Goal: Task Accomplishment & Management: Complete application form

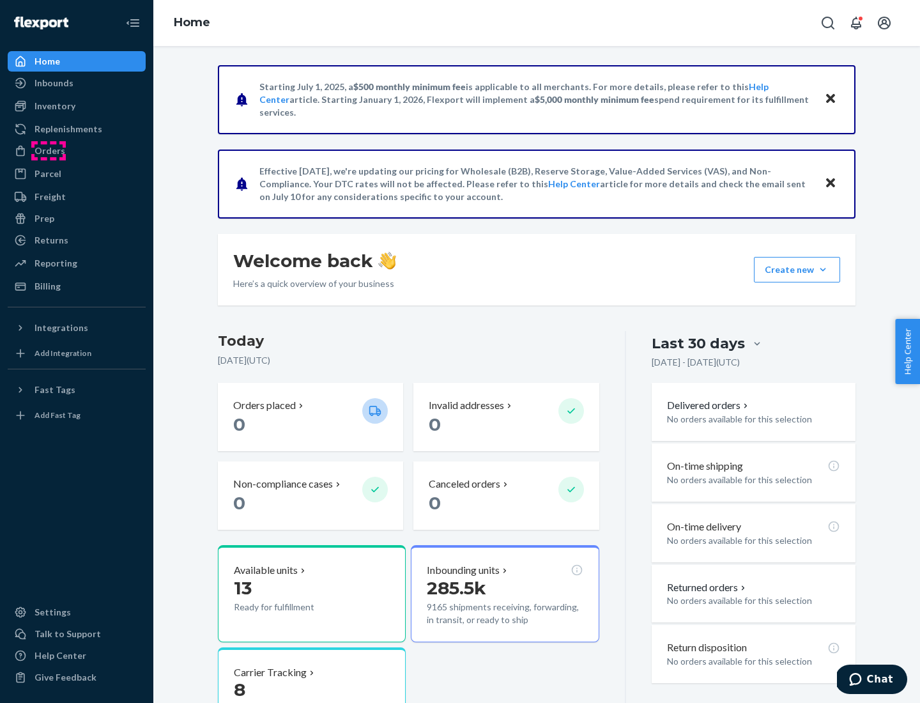
click at [49, 151] on div "Orders" at bounding box center [49, 150] width 31 height 13
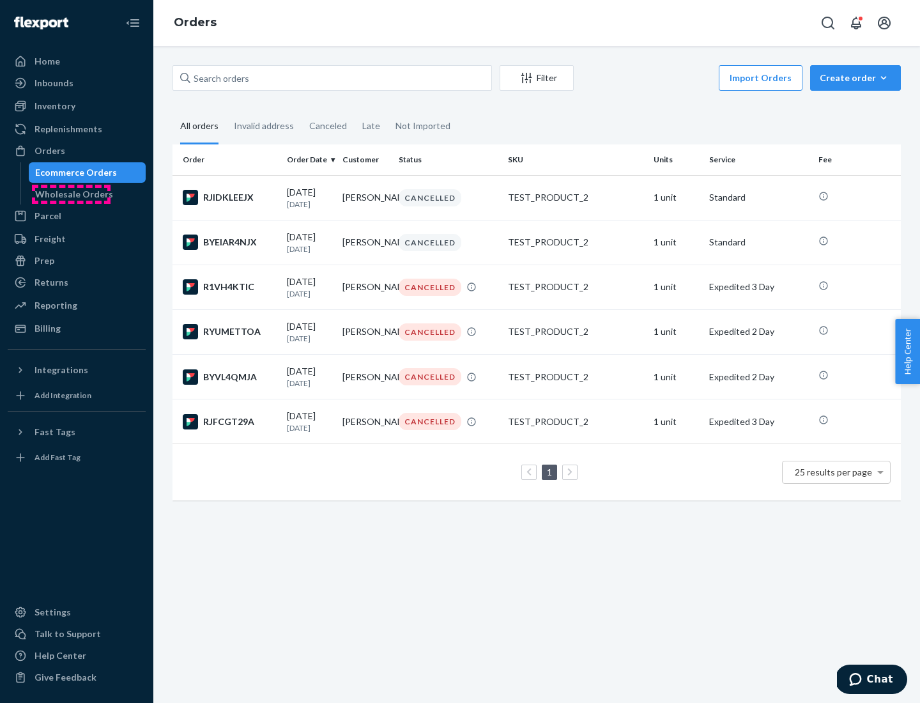
click at [71, 194] on div "Wholesale Orders" at bounding box center [74, 194] width 78 height 13
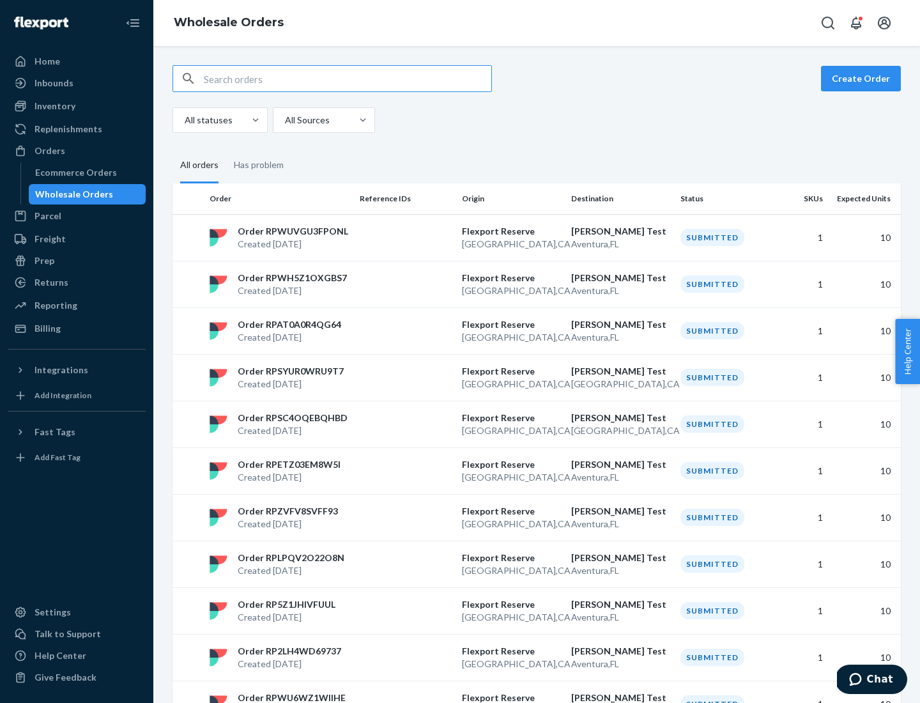
click at [863, 79] on button "Create Order" at bounding box center [861, 79] width 80 height 26
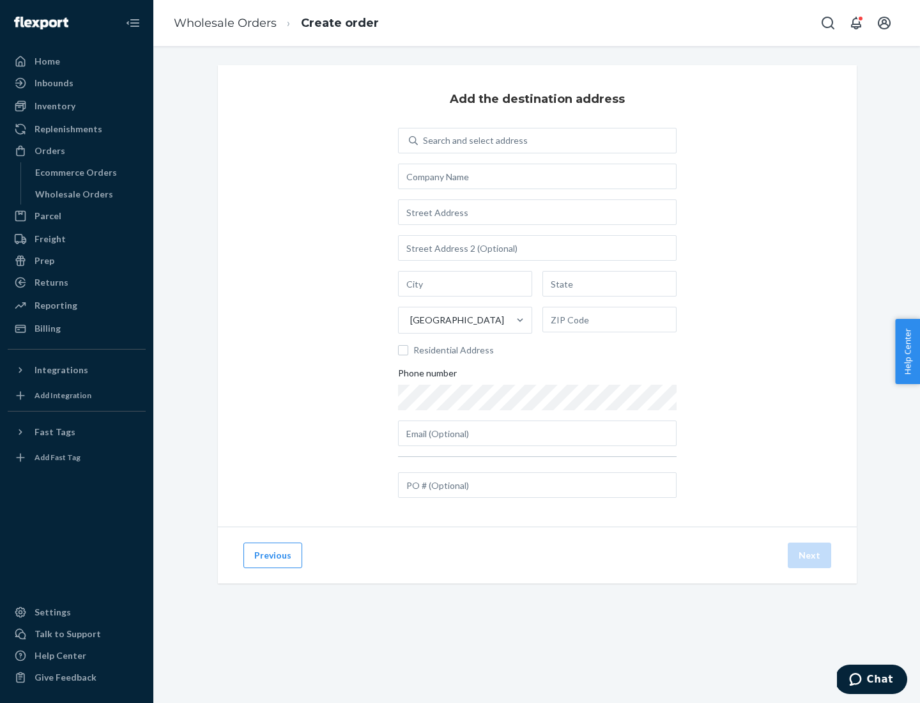
click at [473, 141] on div "Search and select address" at bounding box center [475, 140] width 105 height 13
click at [424, 141] on input "Search and select address" at bounding box center [423, 140] width 1 height 13
type input "Shubham Test"
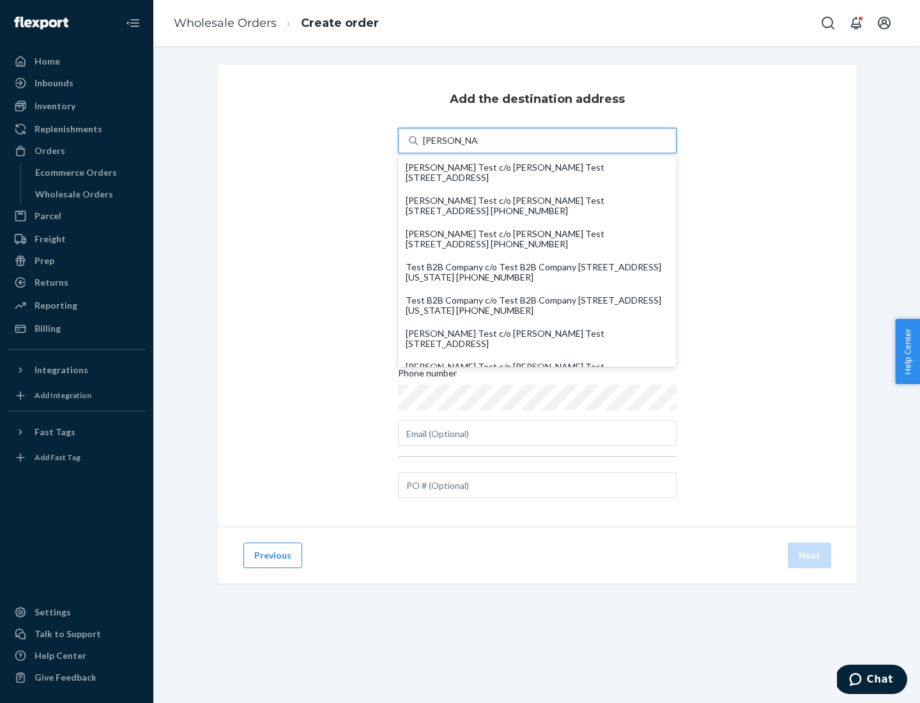
scroll to position [55, 0]
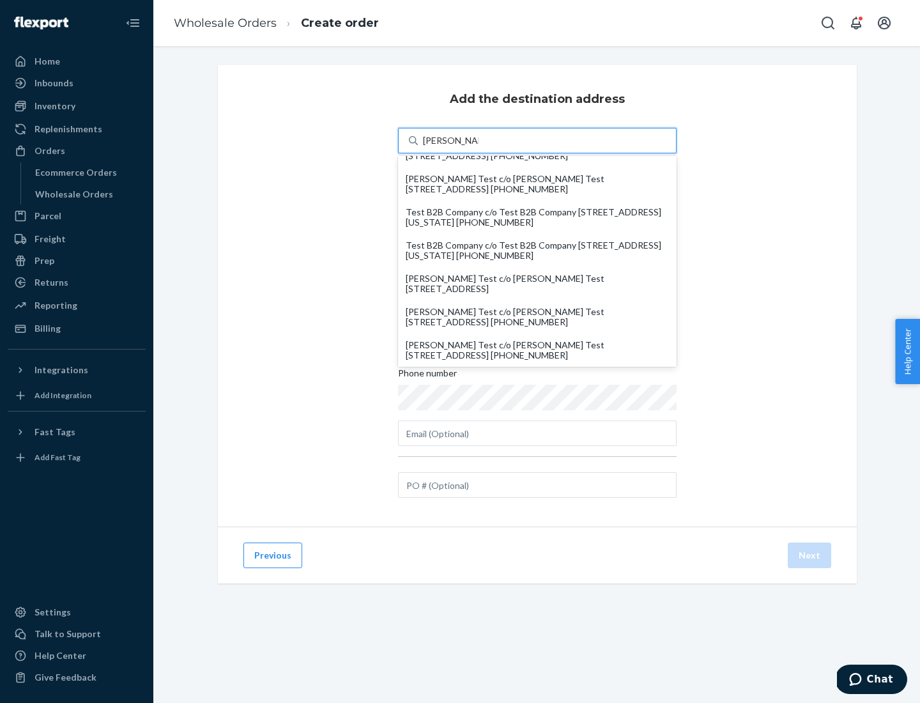
click at [537, 284] on div "Shubham Test c/o Shubham Test 19501 Biscayne Blvd Aventura, FL 33180" at bounding box center [537, 283] width 263 height 20
click at [478, 147] on input "Shubham Test" at bounding box center [451, 140] width 56 height 13
type input "Shubham Test"
type input "Aventura"
type input "FL"
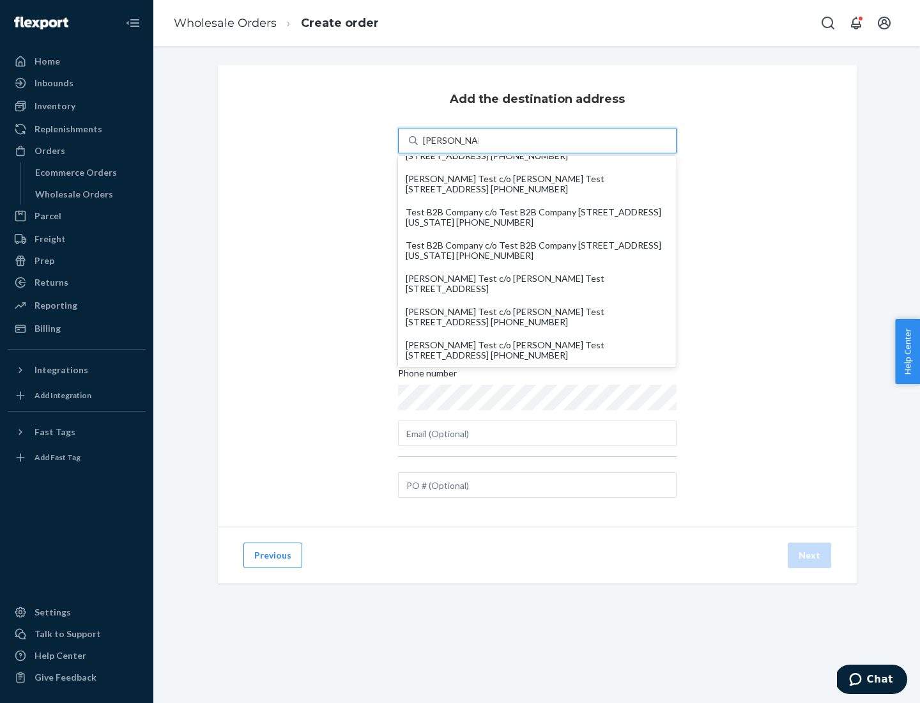
type input "33180"
type input "19501 Biscayne Blvd"
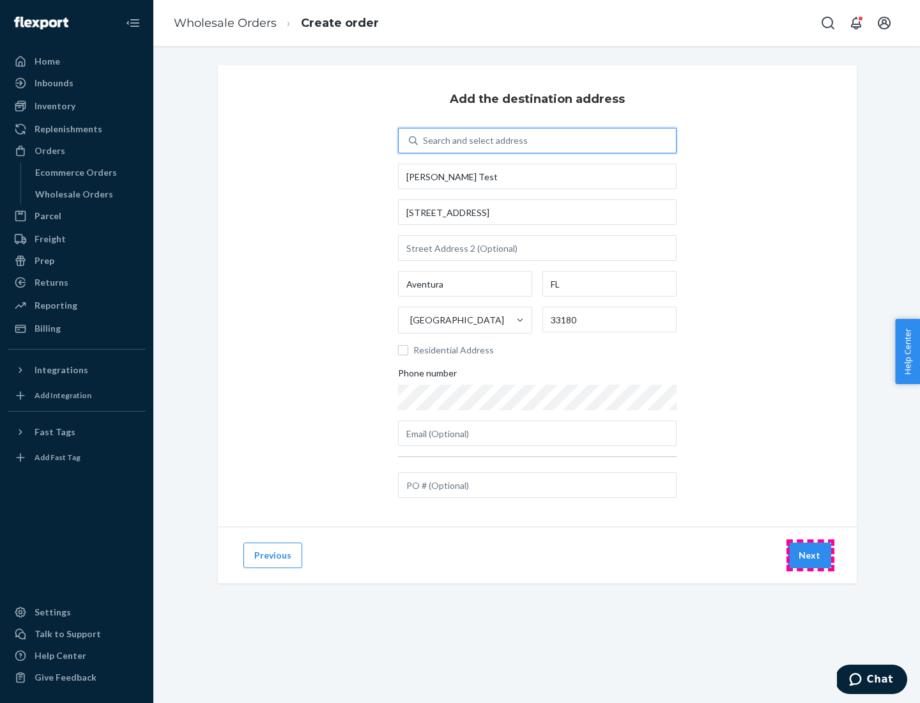
click at [810, 555] on button "Next" at bounding box center [809, 555] width 43 height 26
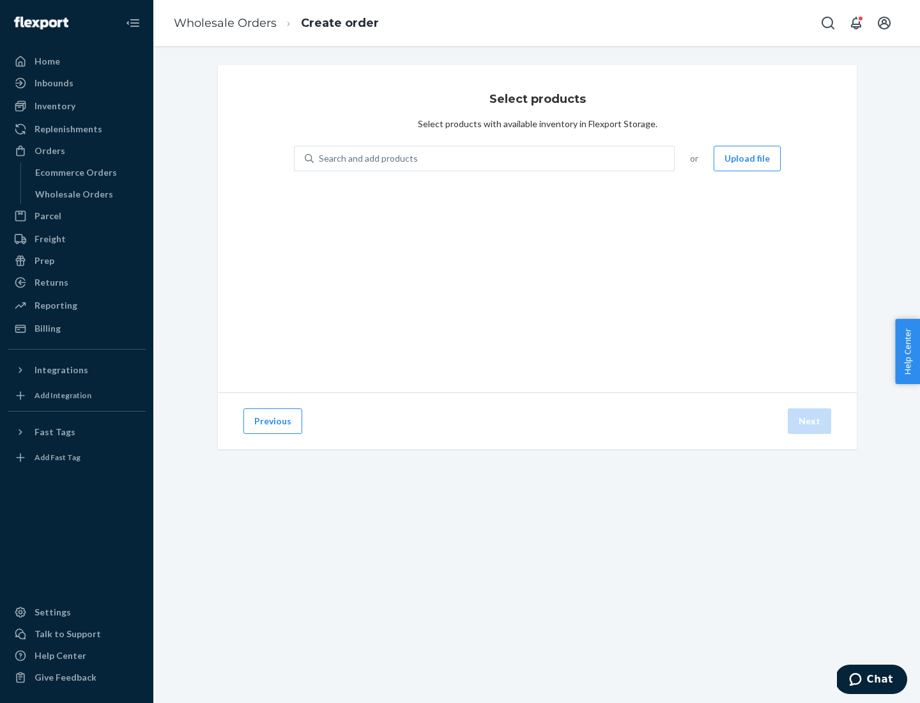
click at [494, 158] on div "Search and add products" at bounding box center [494, 158] width 360 height 23
click at [320, 158] on input "Search and add products" at bounding box center [319, 158] width 1 height 13
type input "test"
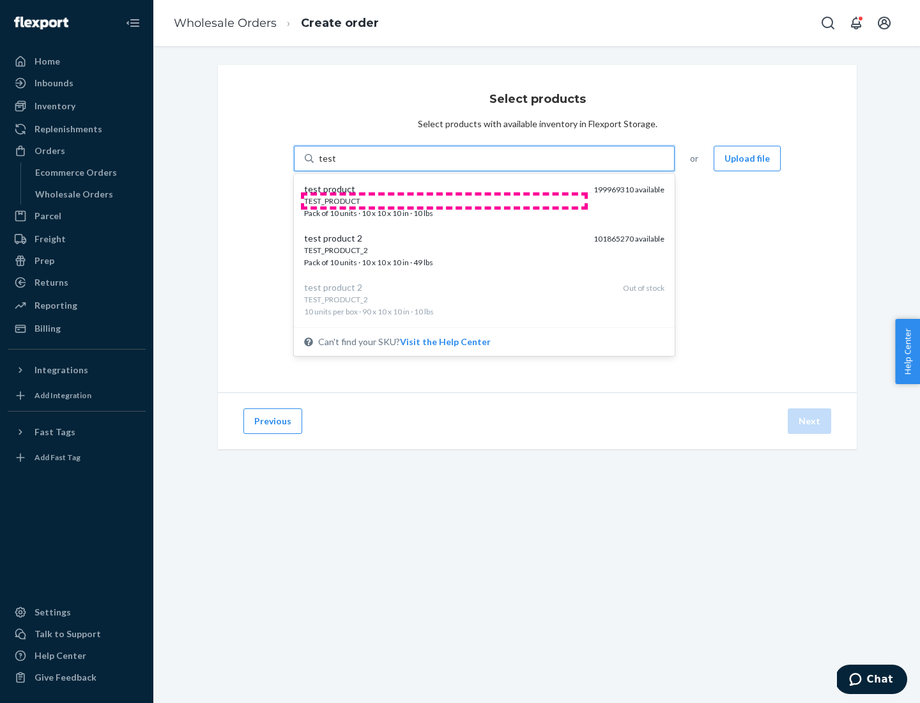
click at [444, 201] on div "TEST_PRODUCT" at bounding box center [443, 200] width 279 height 11
click at [335, 165] on input "test" at bounding box center [327, 158] width 17 height 13
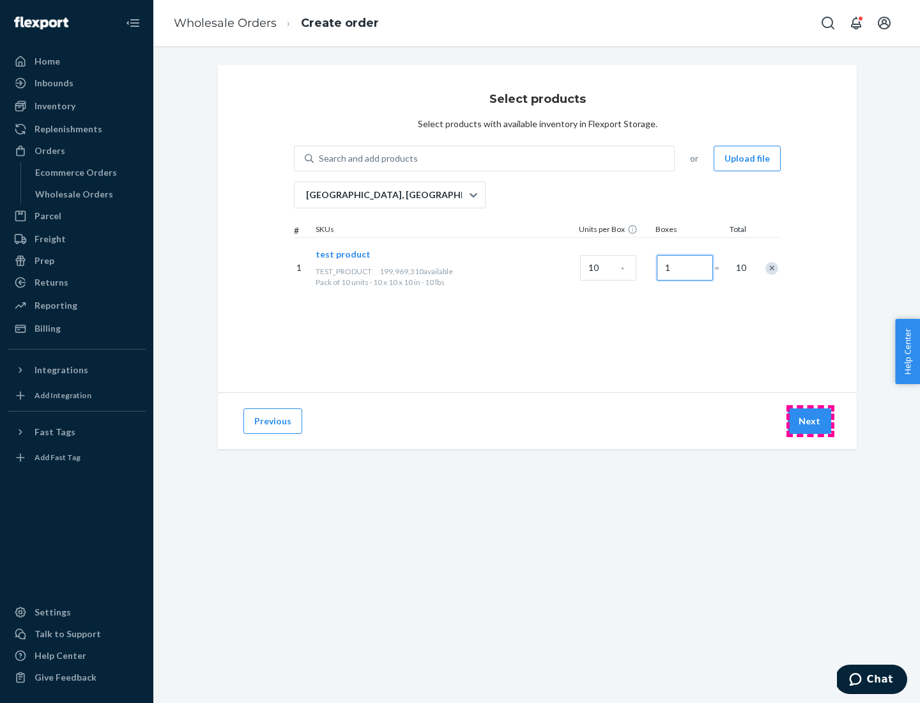
type input "1"
click at [810, 421] on button "Next" at bounding box center [809, 421] width 43 height 26
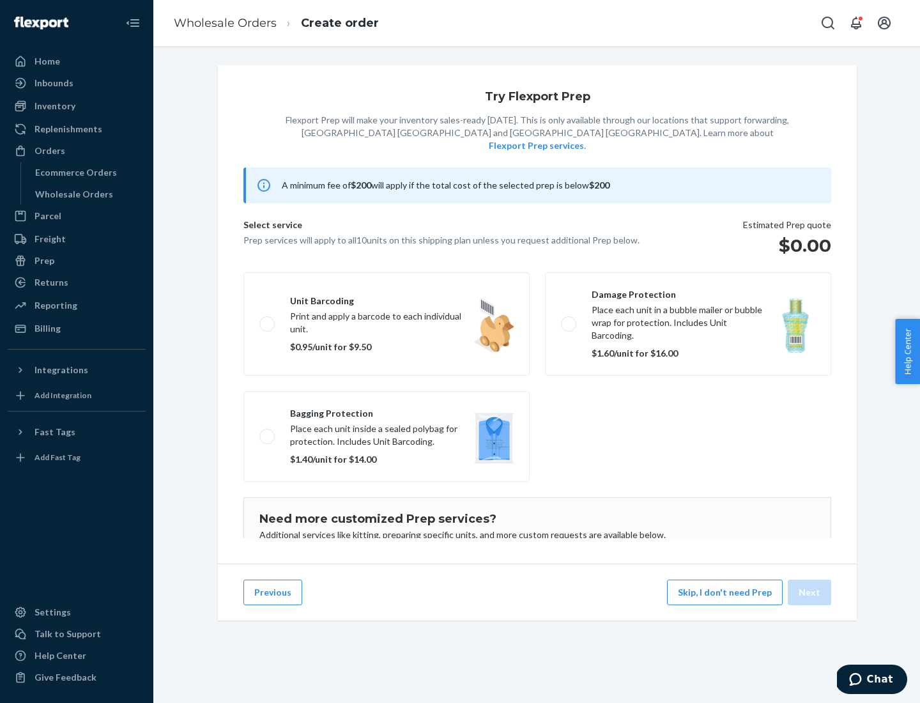
scroll to position [83, 0]
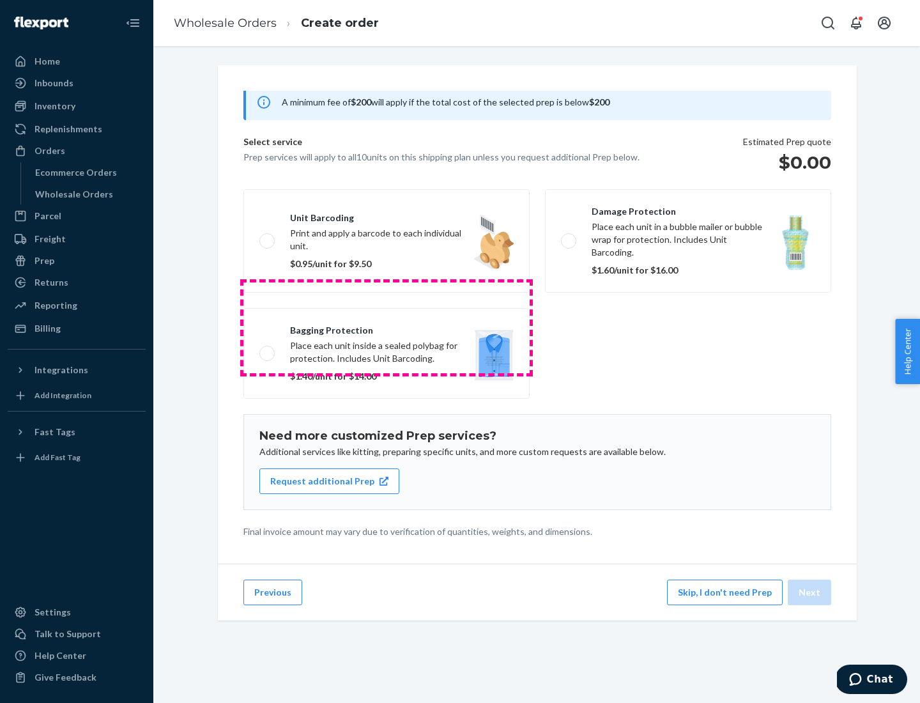
click at [386, 327] on label "Bagging protection Place each unit inside a sealed polybag for protection. Incl…" at bounding box center [386, 353] width 286 height 91
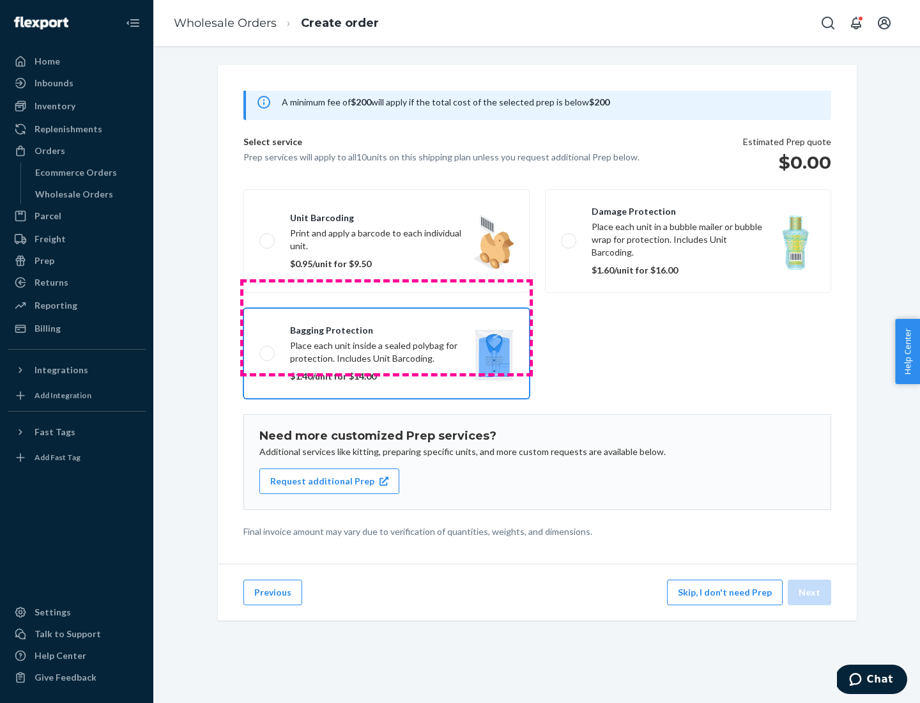
click at [268, 349] on input "Bagging protection Place each unit inside a sealed polybag for protection. Incl…" at bounding box center [263, 353] width 8 height 8
checkbox input "true"
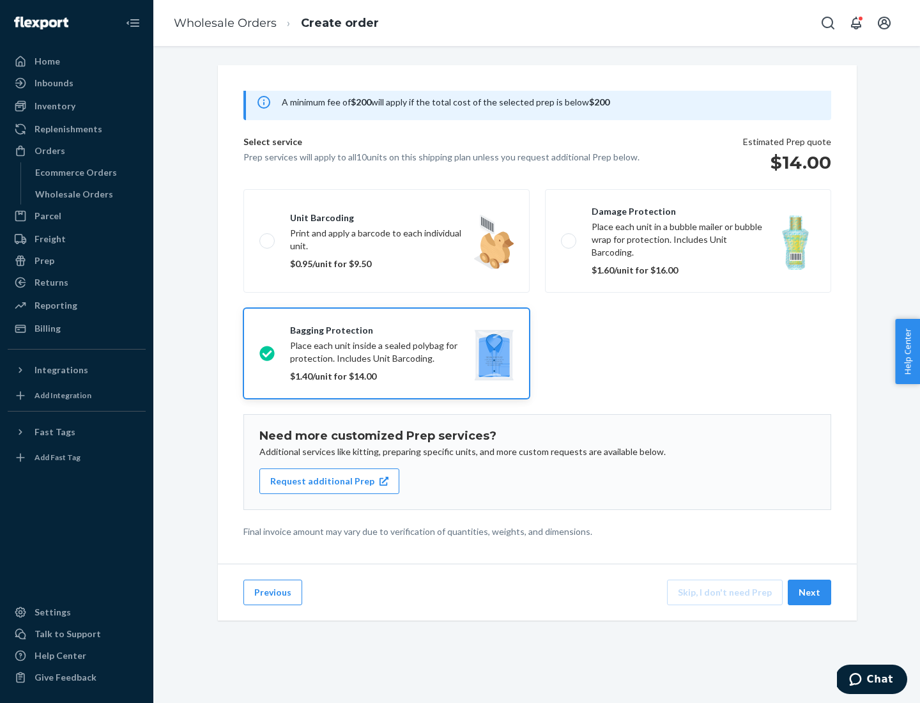
click at [810, 592] on button "Next" at bounding box center [809, 592] width 43 height 26
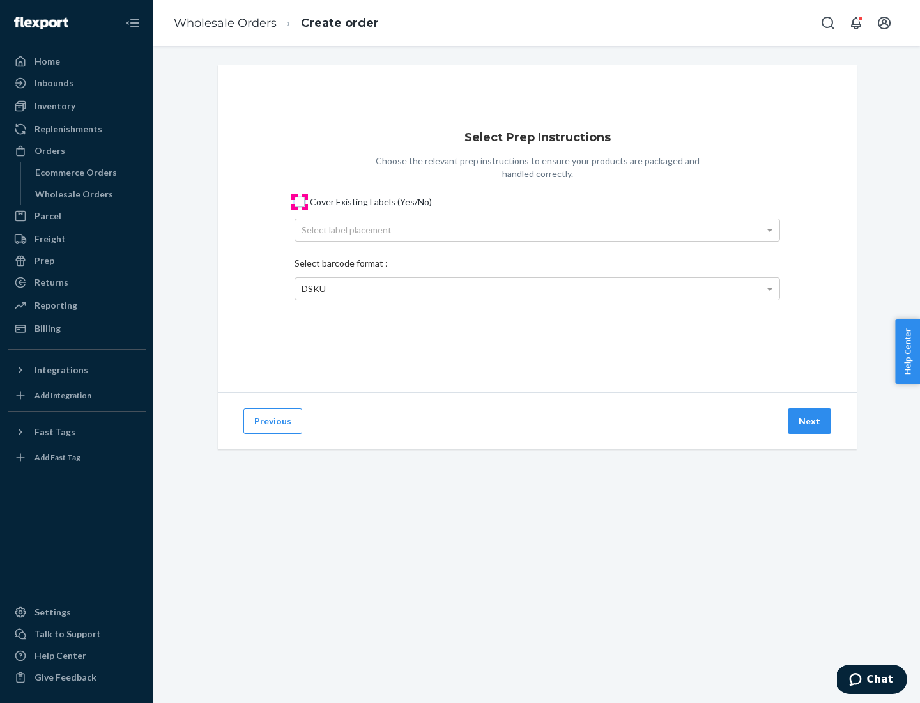
click at [300, 201] on input "Cover Existing Labels (Yes/No)" at bounding box center [299, 202] width 10 height 10
checkbox input "true"
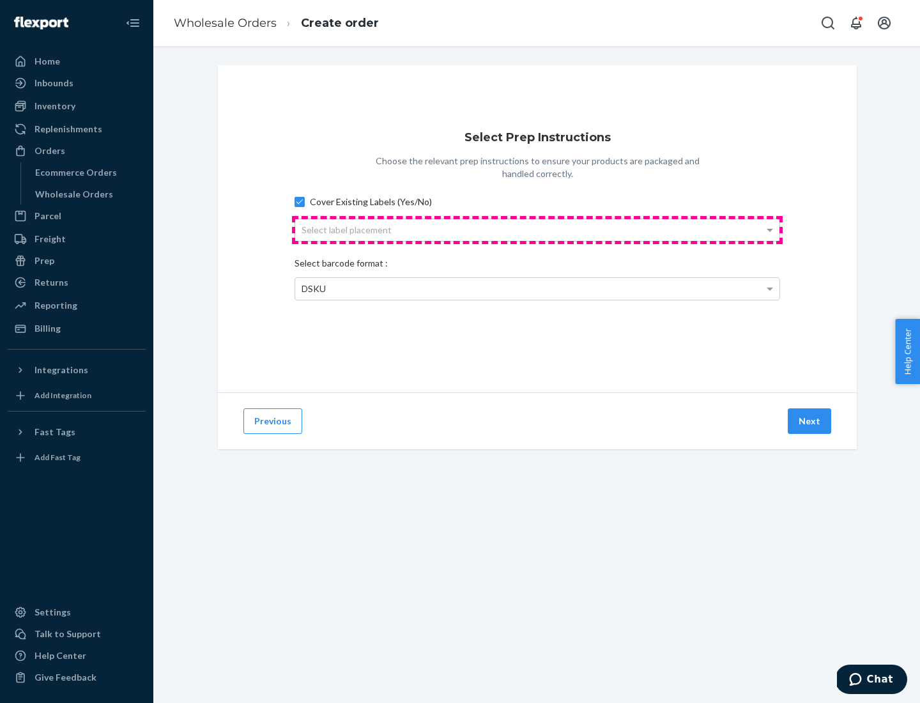
click at [537, 229] on div "Select label placement" at bounding box center [537, 230] width 484 height 22
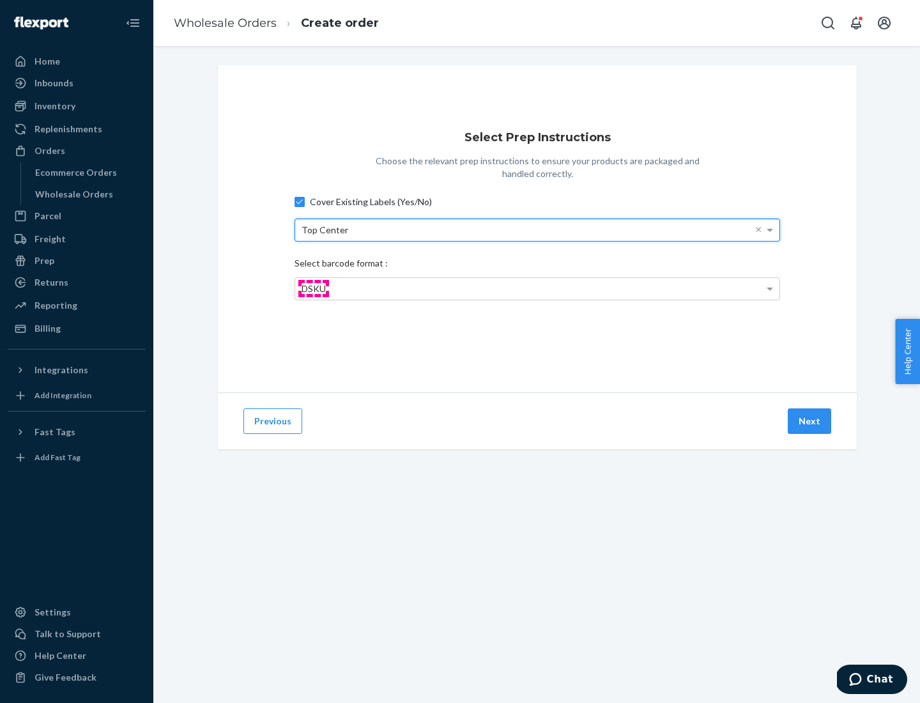
click at [313, 288] on span "DSKU" at bounding box center [313, 288] width 24 height 11
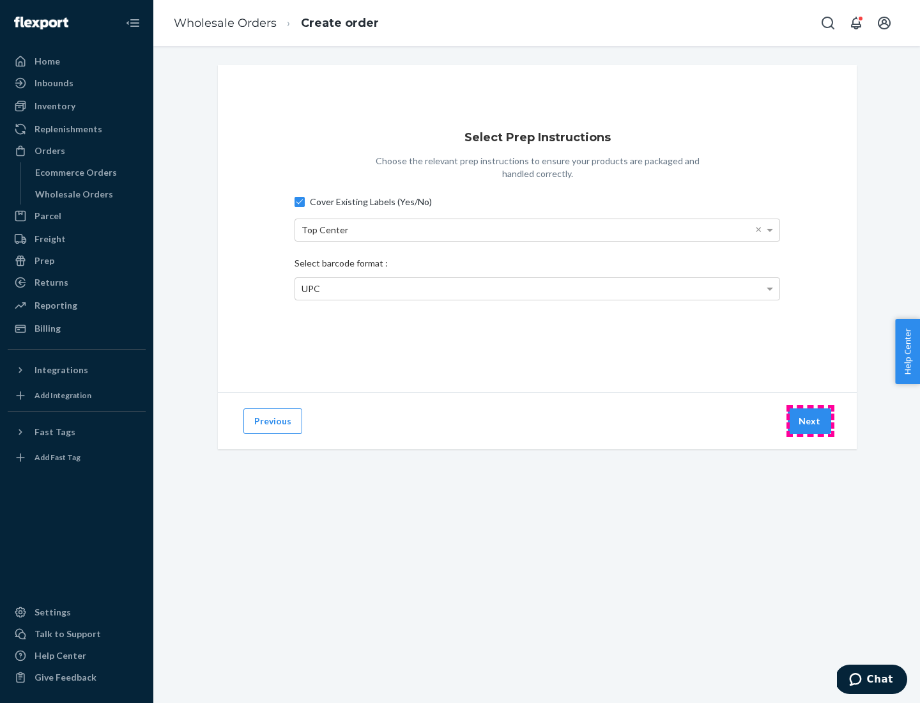
click at [810, 421] on button "Next" at bounding box center [809, 421] width 43 height 26
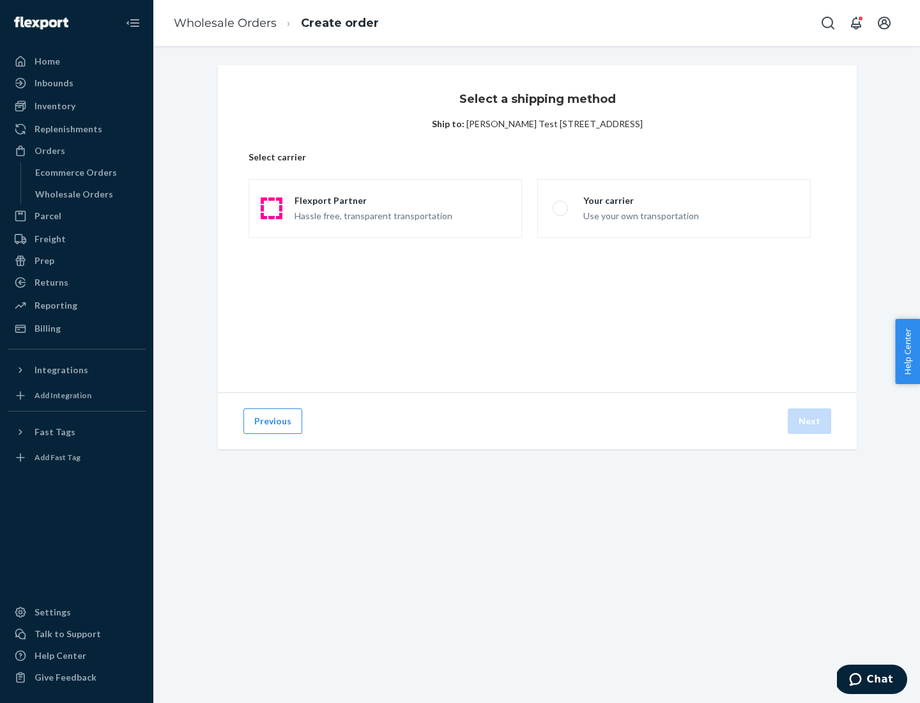
click at [271, 208] on span at bounding box center [271, 208] width 15 height 15
click at [271, 208] on input "Flexport Partner Hassle free, transparent transportation" at bounding box center [268, 208] width 8 height 8
radio input "true"
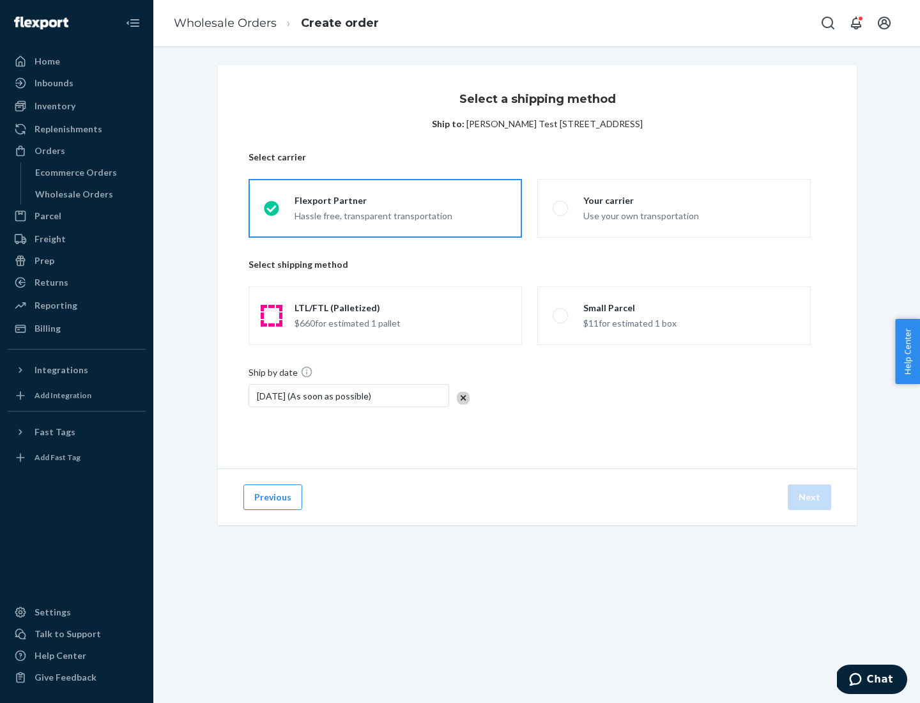
click at [271, 316] on span at bounding box center [271, 315] width 15 height 15
click at [271, 316] on input "LTL/FTL (Palletized) $660 for estimated 1 pallet" at bounding box center [268, 316] width 8 height 8
radio input "true"
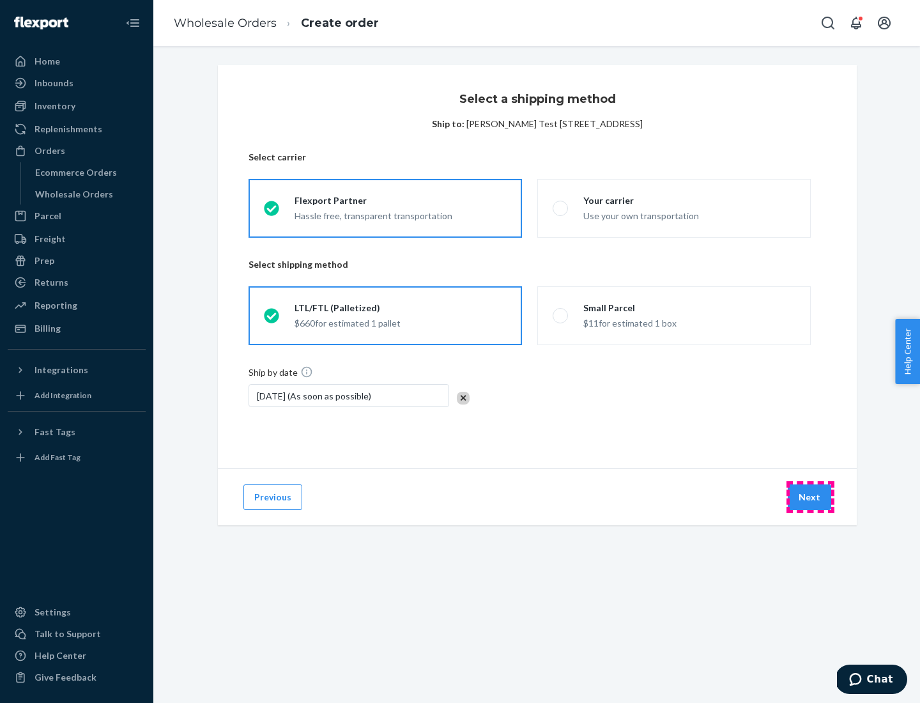
click at [810, 497] on button "Next" at bounding box center [809, 497] width 43 height 26
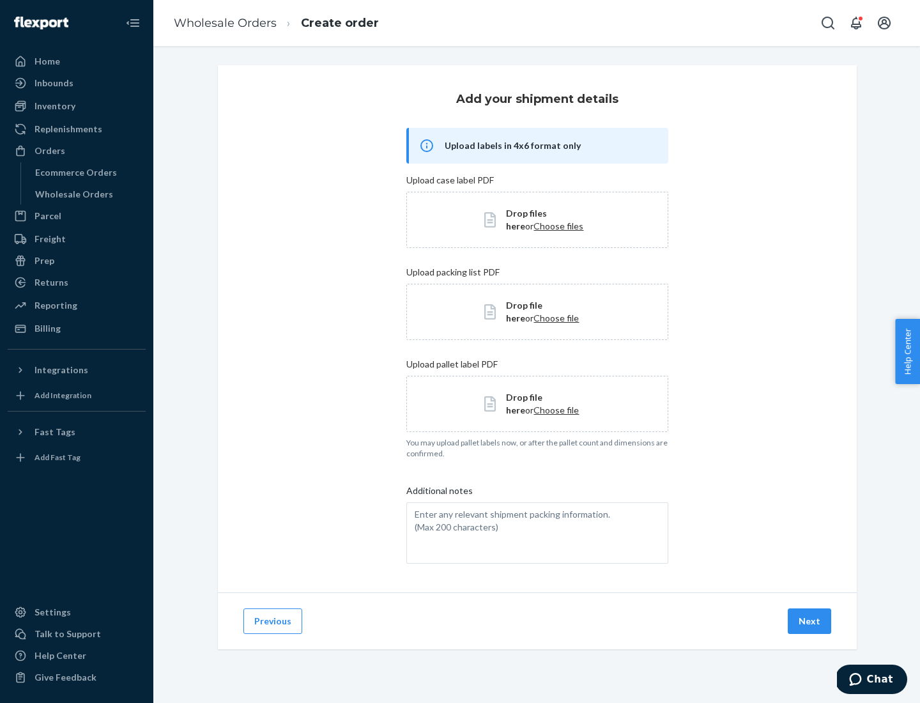
click at [810, 621] on button "Next" at bounding box center [809, 621] width 43 height 26
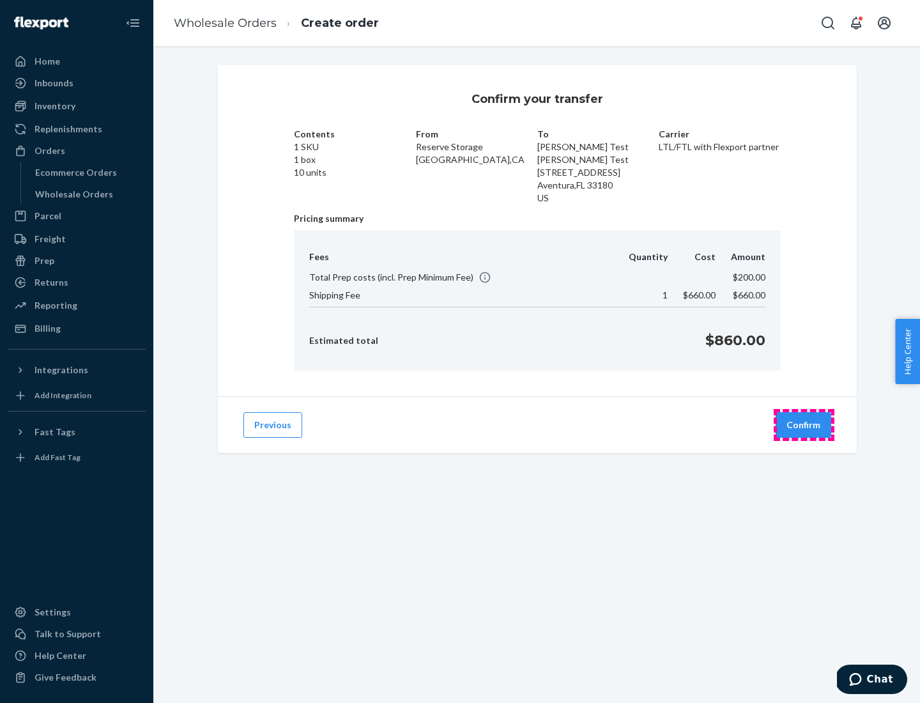
click at [804, 425] on button "Confirm" at bounding box center [803, 425] width 56 height 26
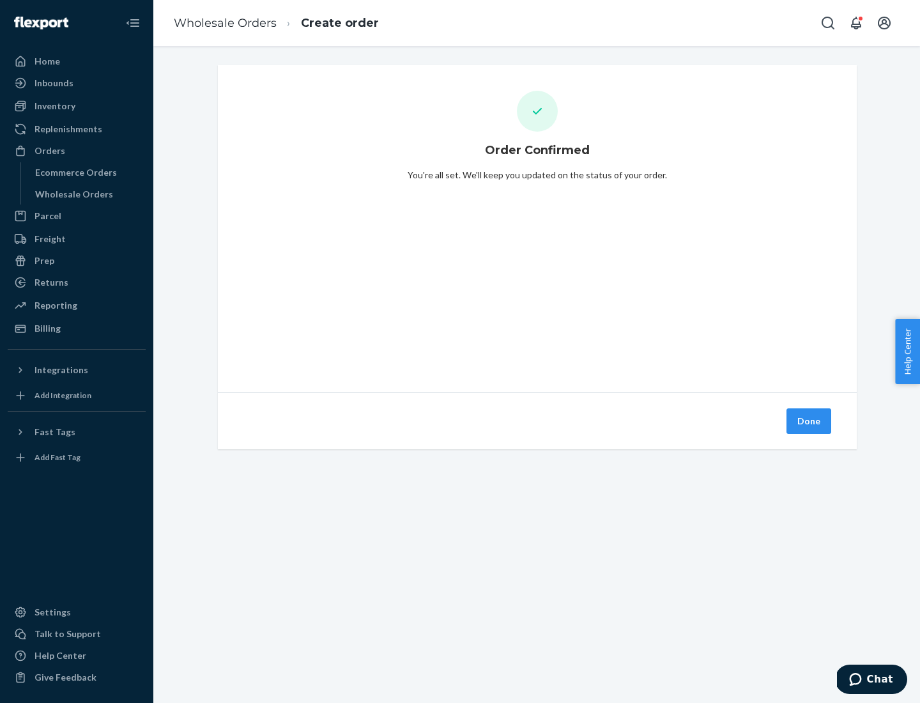
click at [809, 421] on button "Done" at bounding box center [808, 421] width 45 height 26
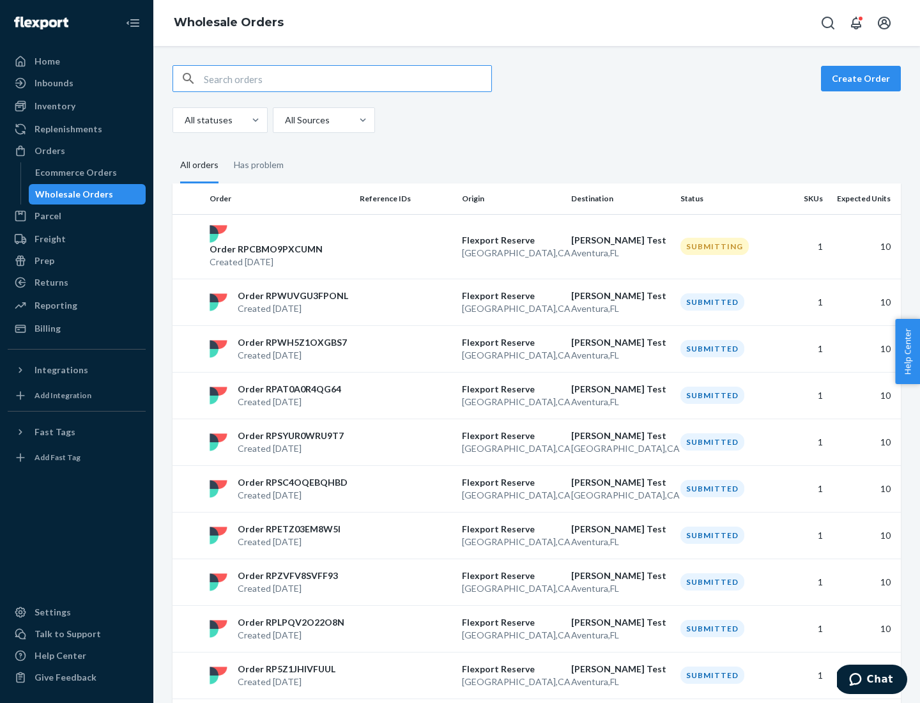
click at [77, 151] on div "Orders" at bounding box center [76, 151] width 135 height 18
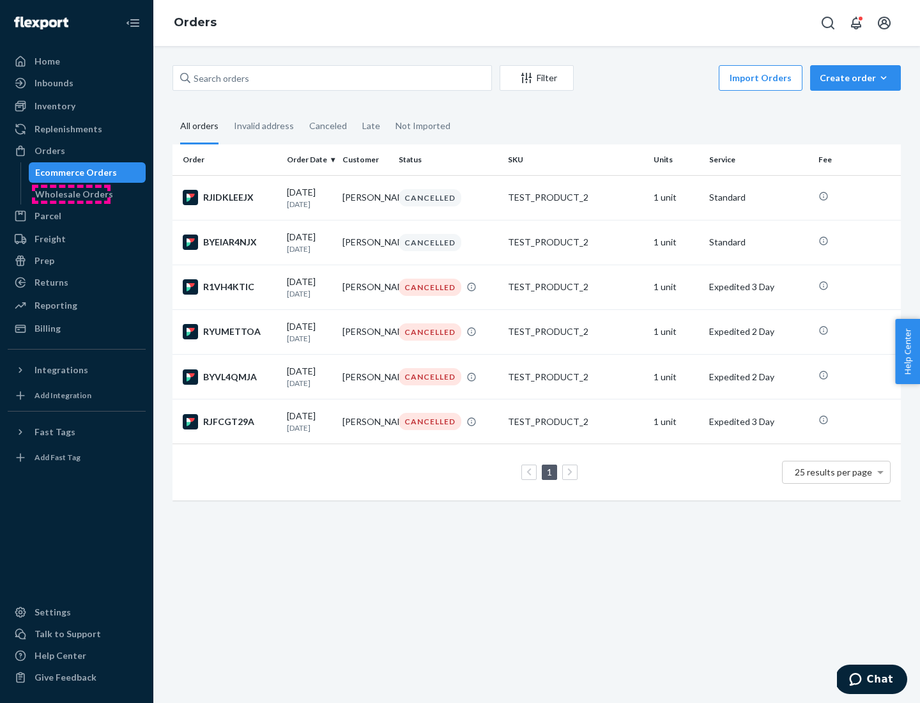
click at [71, 194] on div "Wholesale Orders" at bounding box center [74, 194] width 78 height 13
